Goal: Information Seeking & Learning: Learn about a topic

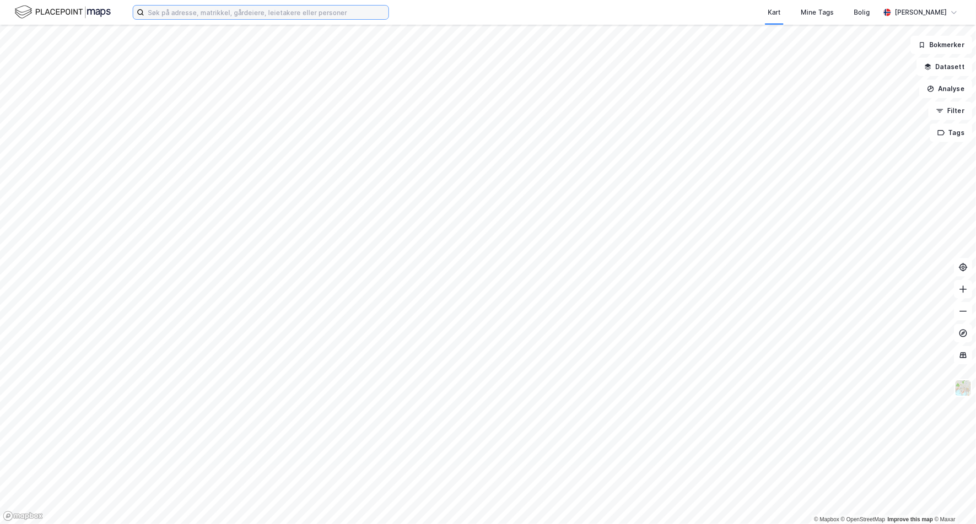
click at [198, 14] on input at bounding box center [266, 12] width 244 height 14
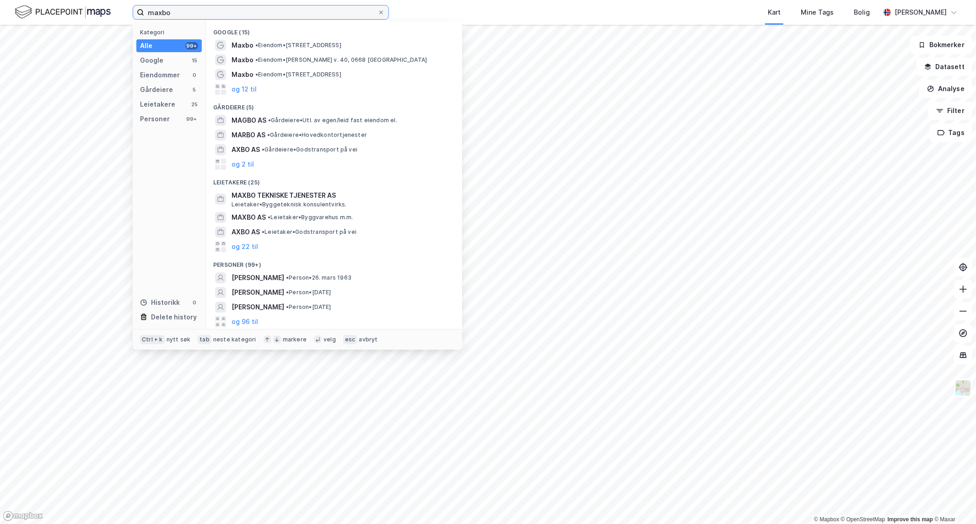
drag, startPoint x: 152, startPoint y: 11, endPoint x: -139, endPoint y: 5, distance: 290.8
click at [0, 5] on html "maxbo Kategori Alle 99+ Google 15 Eiendommer 0 Gårdeiere 5 Leietakere 25 Person…" at bounding box center [488, 262] width 976 height 524
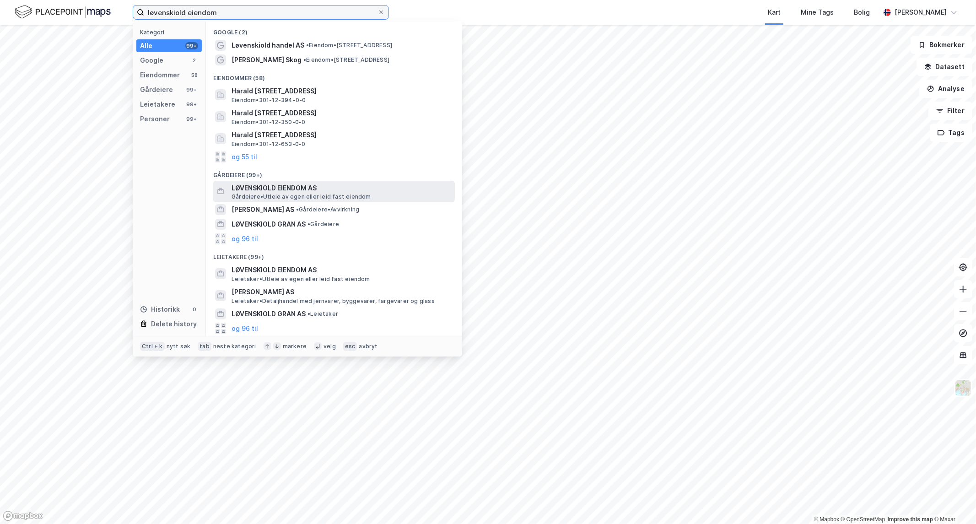
type input "løvenskiold eiendom"
click at [269, 191] on span "LØVENSKIOLD EIENDOM AS" at bounding box center [342, 188] width 220 height 11
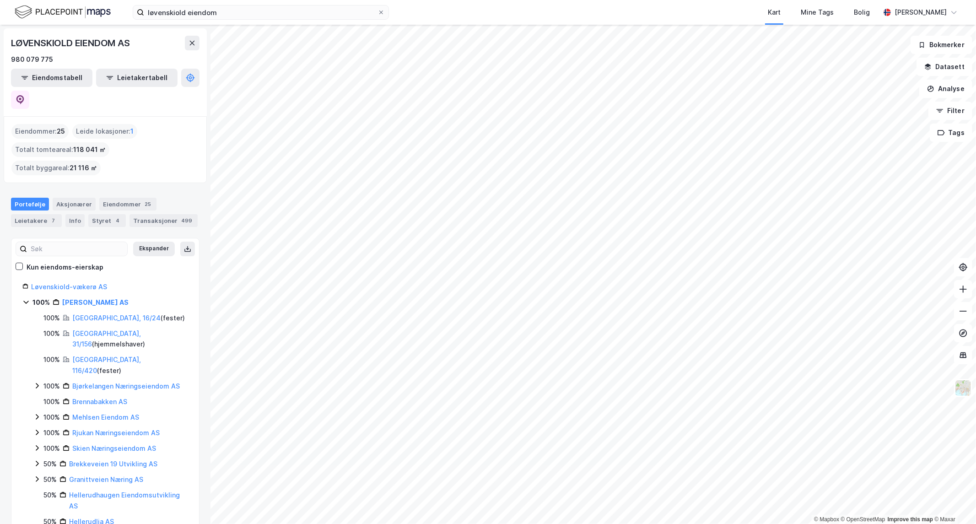
click at [612, 17] on div "løvenskiold eiendom Kart Mine Tags Bolig [PERSON_NAME] © Mapbox © OpenStreetMap…" at bounding box center [488, 262] width 976 height 524
